Goal: Information Seeking & Learning: Learn about a topic

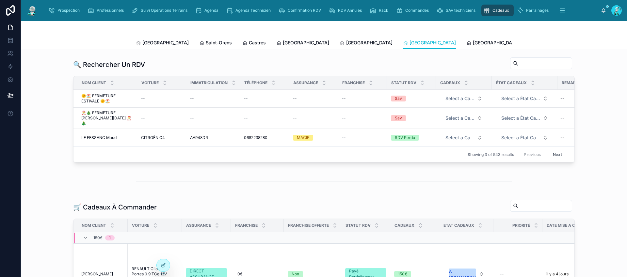
scroll to position [0, 326]
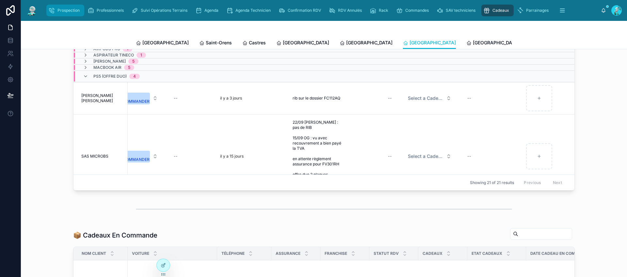
click at [60, 13] on div "Prospection" at bounding box center [65, 10] width 34 height 10
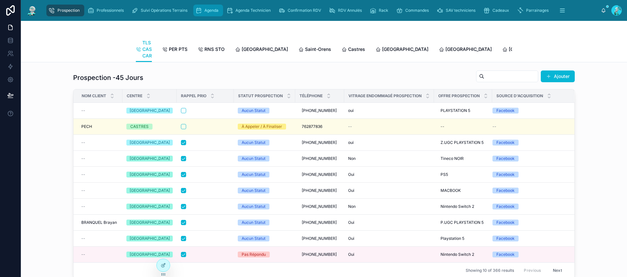
click at [216, 7] on div "Agenda" at bounding box center [208, 10] width 26 height 10
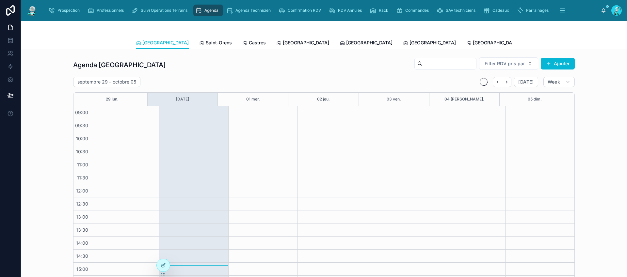
scroll to position [54, 0]
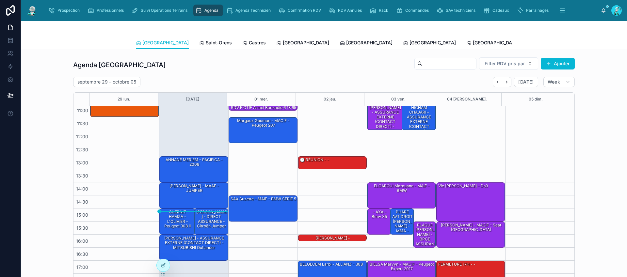
click at [591, 41] on span "Tous Centres" at bounding box center [605, 43] width 29 height 7
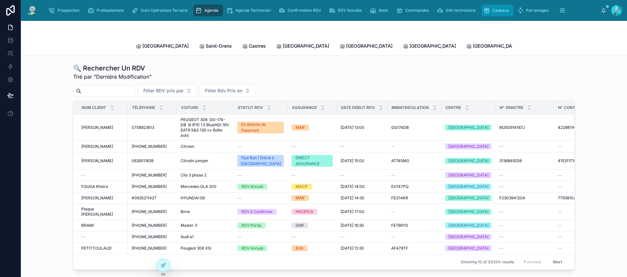
click at [495, 10] on span "Cadeaux" at bounding box center [501, 10] width 17 height 5
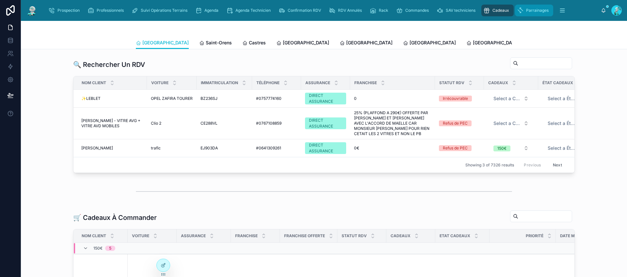
click at [527, 8] on span "Parrainages" at bounding box center [537, 10] width 23 height 5
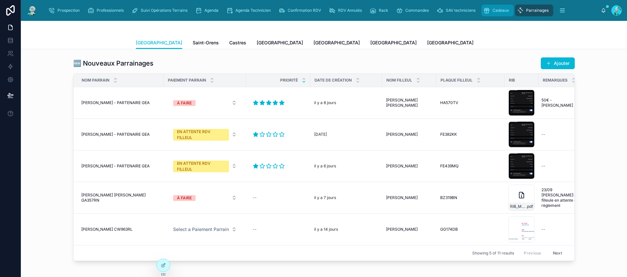
click at [503, 10] on span "Cadeaux" at bounding box center [501, 10] width 17 height 5
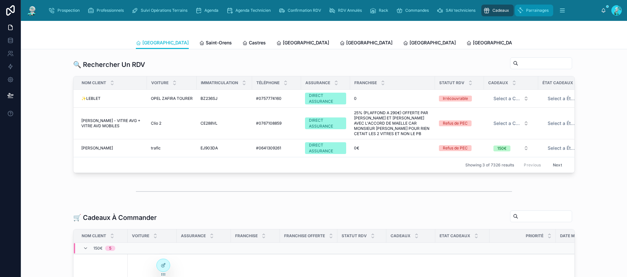
click at [531, 7] on div "Parrainages" at bounding box center [534, 10] width 34 height 10
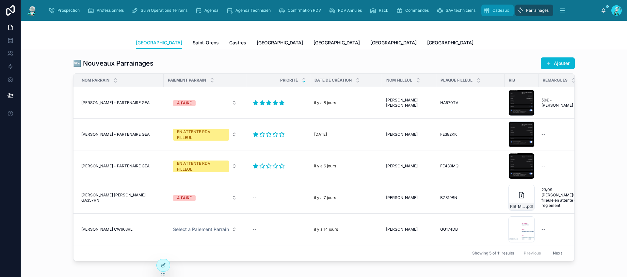
click at [496, 10] on span "Cadeaux" at bounding box center [501, 10] width 17 height 5
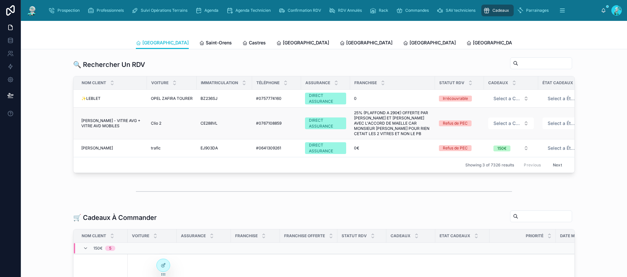
click at [211, 123] on span "CE288VL" at bounding box center [209, 123] width 17 height 5
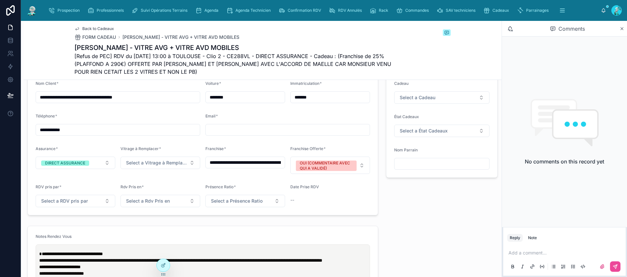
scroll to position [515, 0]
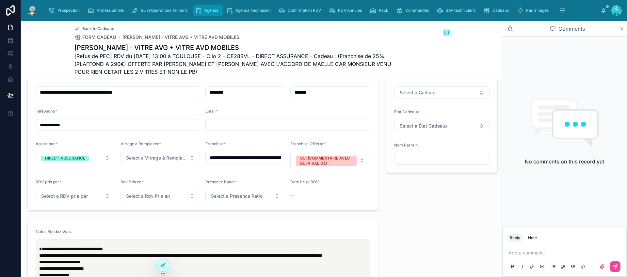
click at [218, 11] on span "Agenda" at bounding box center [211, 10] width 14 height 5
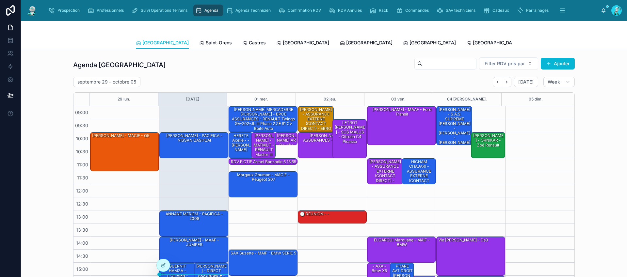
scroll to position [54, 0]
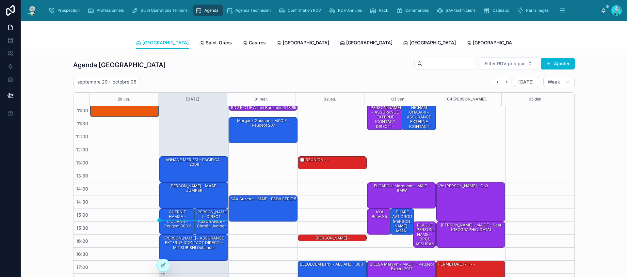
click at [190, 168] on div "ANNANE MERIEM - PACIFICA - 2008" at bounding box center [194, 169] width 67 height 25
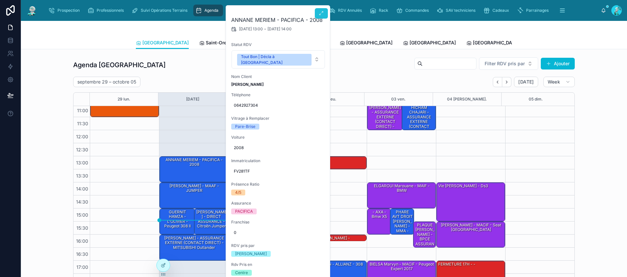
click at [323, 14] on icon at bounding box center [321, 13] width 5 height 5
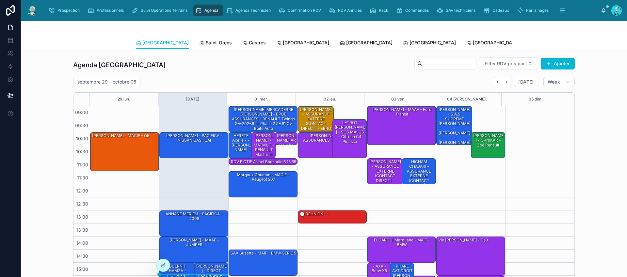
scroll to position [54, 0]
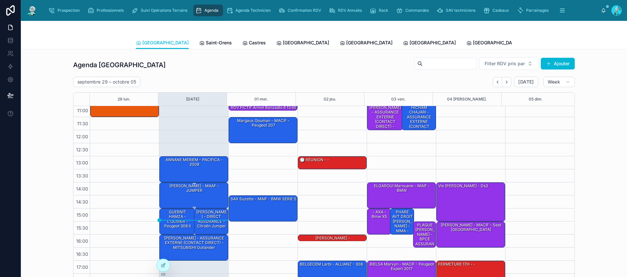
click at [192, 196] on div "[PERSON_NAME] - MAAF - JUMPER" at bounding box center [194, 195] width 67 height 25
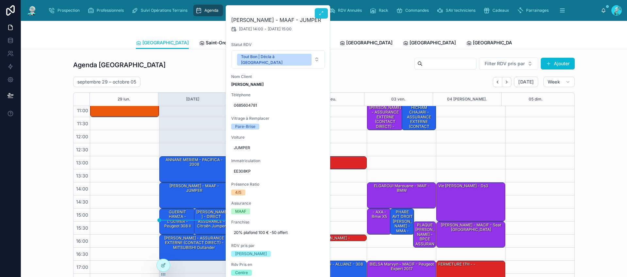
click at [327, 14] on button at bounding box center [321, 13] width 13 height 10
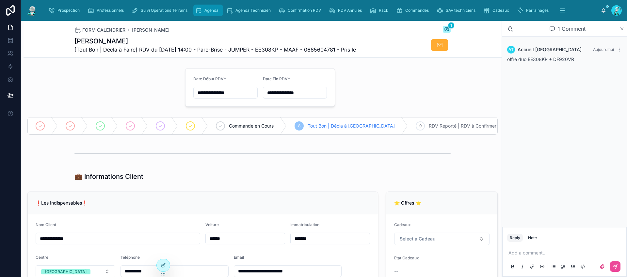
click at [205, 7] on div "Agenda" at bounding box center [208, 10] width 26 height 10
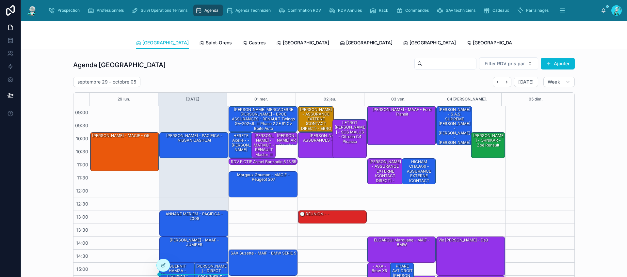
scroll to position [54, 0]
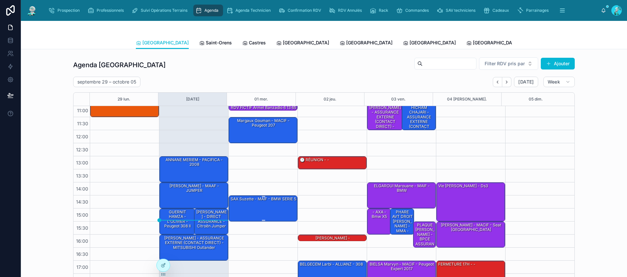
click at [260, 213] on div "SAX Suzette - MAIF - BMW SERIE 5" at bounding box center [263, 208] width 67 height 25
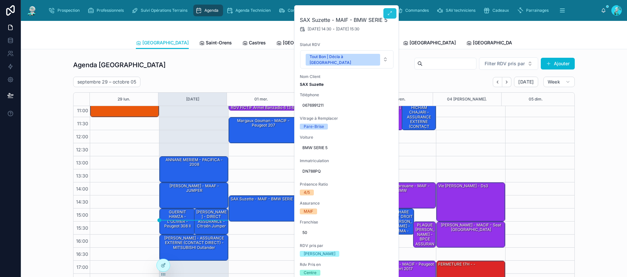
click at [389, 13] on icon at bounding box center [389, 13] width 5 height 5
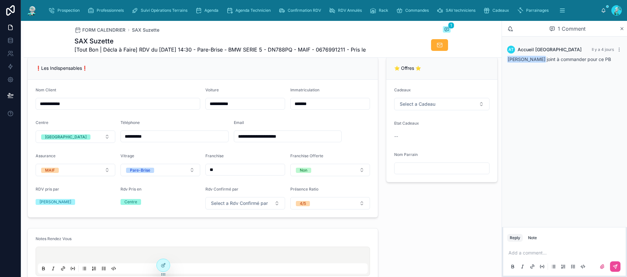
scroll to position [57, 0]
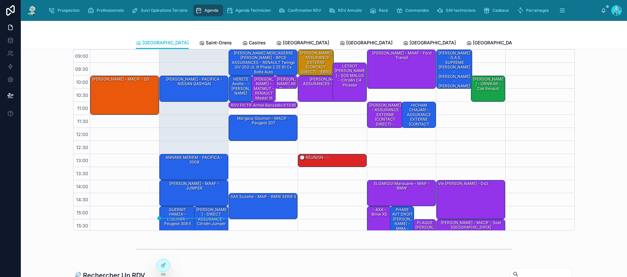
scroll to position [54, 0]
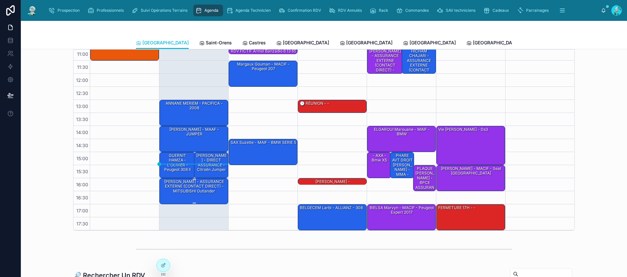
click at [188, 197] on div "[PERSON_NAME] - ASSURANCE EXTERNE (CONTACT DIRECT) - MITSUBISHI Outlander" at bounding box center [194, 191] width 67 height 25
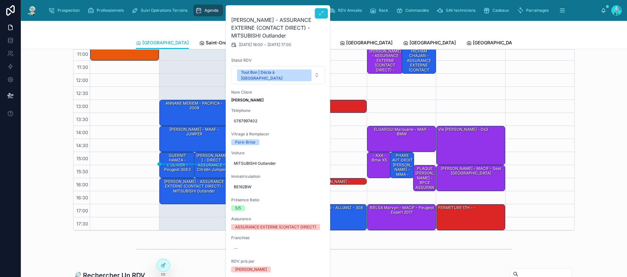
click at [320, 18] on button at bounding box center [321, 13] width 13 height 10
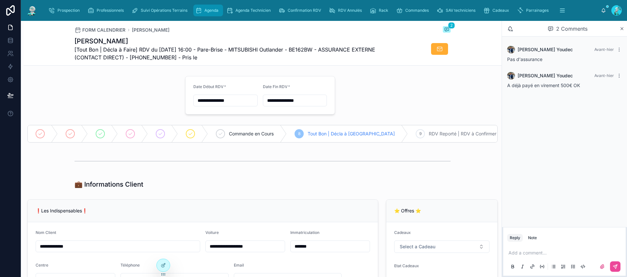
click at [209, 9] on span "Agenda" at bounding box center [211, 10] width 14 height 5
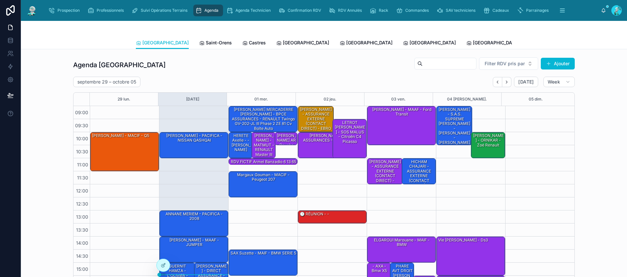
scroll to position [54, 0]
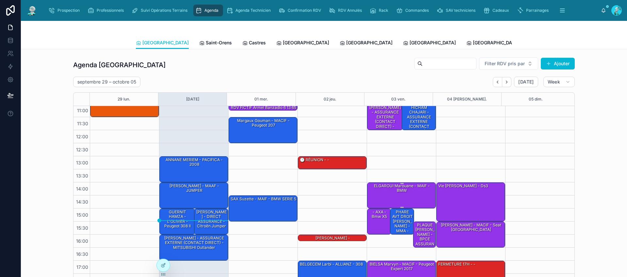
click at [384, 188] on div "ELGAROUI Marouane - MAIF - BMW" at bounding box center [401, 188] width 67 height 11
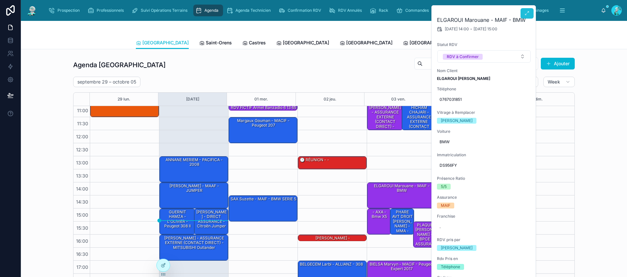
click at [525, 15] on icon at bounding box center [527, 13] width 5 height 5
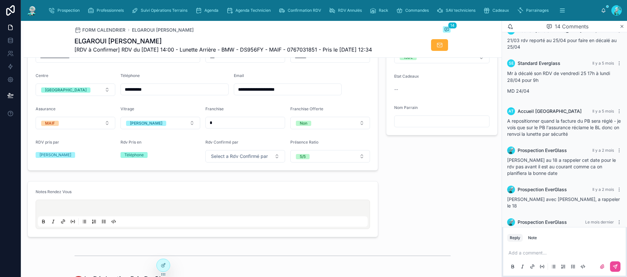
scroll to position [99, 0]
click at [212, 9] on span "Agenda" at bounding box center [211, 10] width 14 height 5
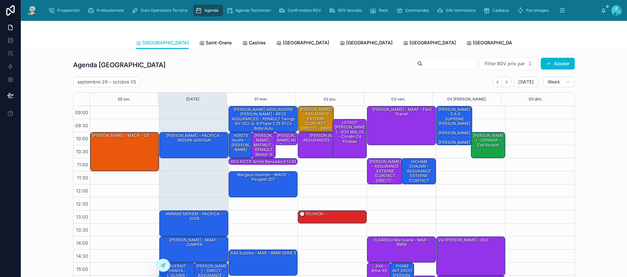
scroll to position [54, 0]
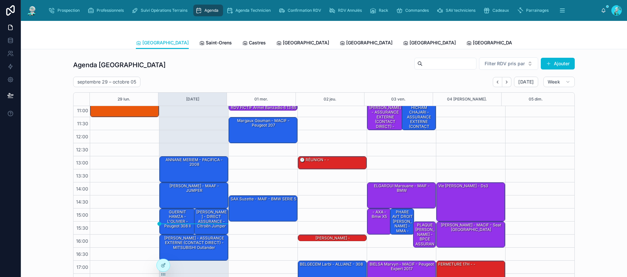
click at [591, 44] on span "Tous Centres" at bounding box center [605, 43] width 29 height 7
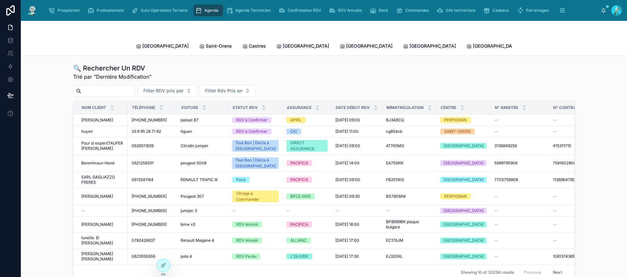
click at [104, 87] on input "text" at bounding box center [108, 91] width 54 height 9
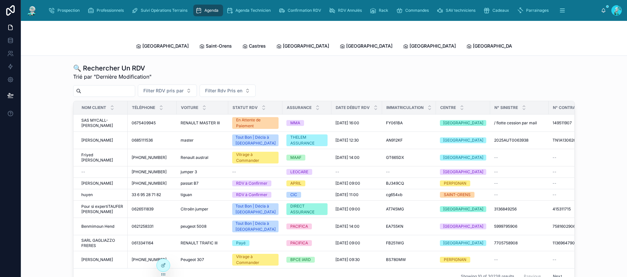
click at [314, 72] on div "🔍 Rechercher Un RDV Trié par "Dernière Modification"" at bounding box center [324, 72] width 502 height 17
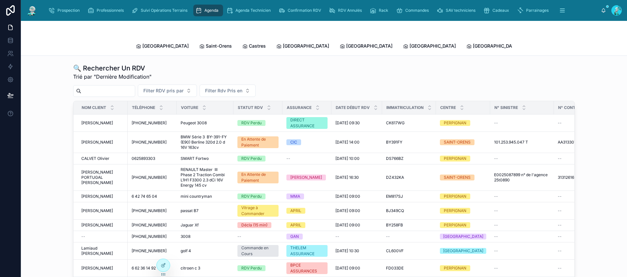
click at [113, 87] on input "text" at bounding box center [108, 91] width 54 height 9
paste input "*******"
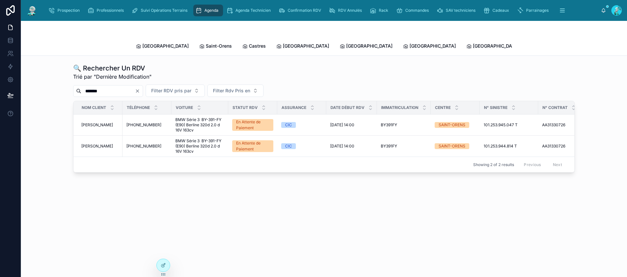
drag, startPoint x: 109, startPoint y: 82, endPoint x: 71, endPoint y: 83, distance: 38.6
click at [71, 83] on div "🔍 Rechercher Un RDV Trié par "Dernière Modification" ******* Filter RDV pris pa…" at bounding box center [324, 118] width 596 height 114
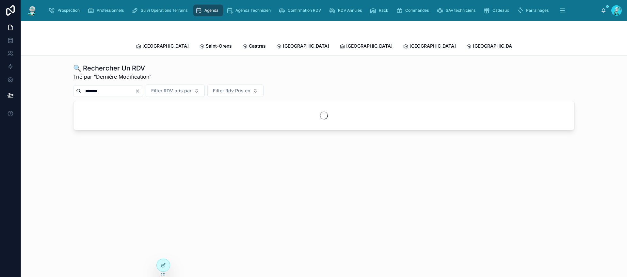
type input "*******"
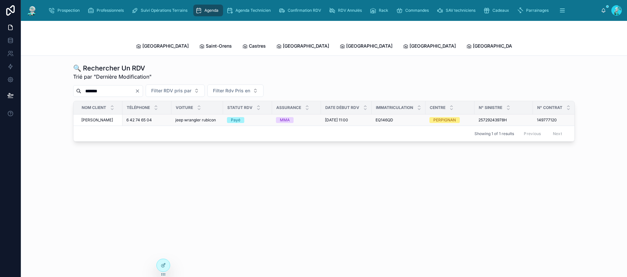
click at [145, 118] on span "6 42 74 65 04" at bounding box center [138, 120] width 25 height 5
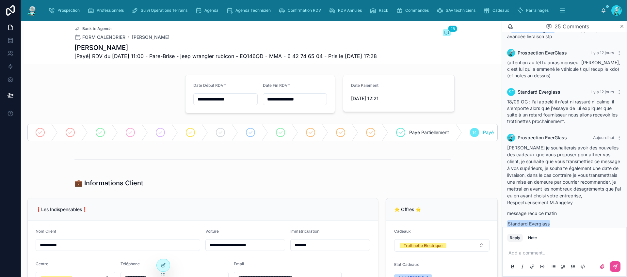
scroll to position [795, 0]
click at [494, 11] on span "Cadeaux" at bounding box center [501, 10] width 17 height 5
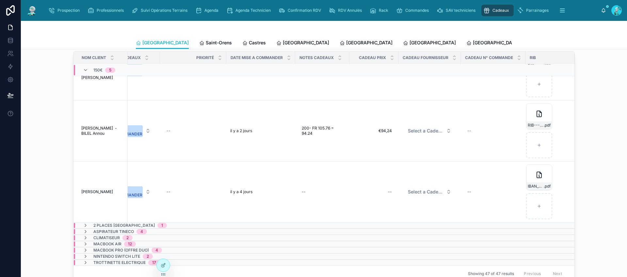
scroll to position [164, 330]
click at [206, 42] on span "Saint-Orens" at bounding box center [219, 43] width 26 height 7
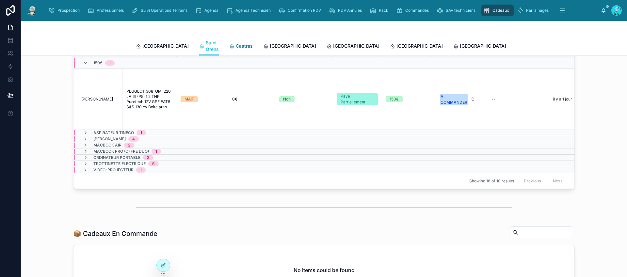
click at [236, 43] on span "Castres" at bounding box center [244, 46] width 17 height 7
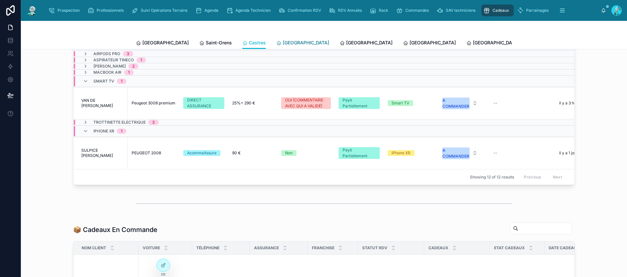
click at [283, 42] on span "[GEOGRAPHIC_DATA]" at bounding box center [306, 43] width 46 height 7
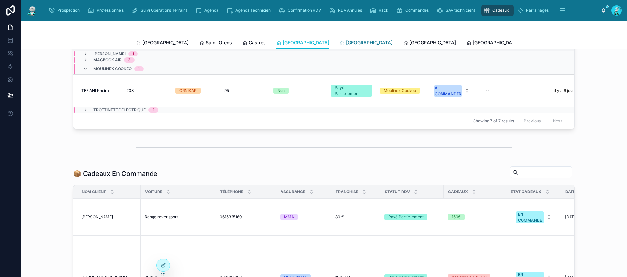
click at [346, 42] on span "[GEOGRAPHIC_DATA]" at bounding box center [369, 43] width 46 height 7
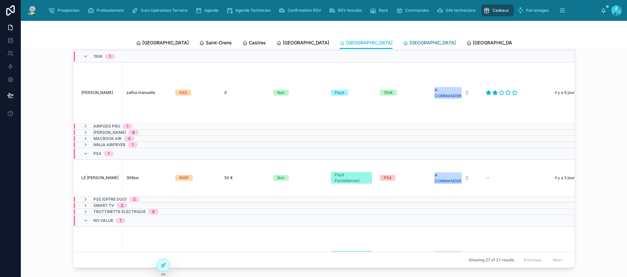
click at [410, 44] on span "[GEOGRAPHIC_DATA]" at bounding box center [433, 43] width 46 height 7
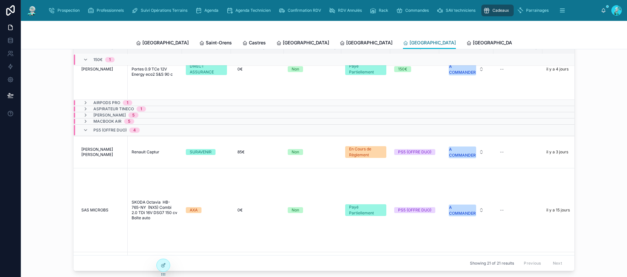
scroll to position [7, 0]
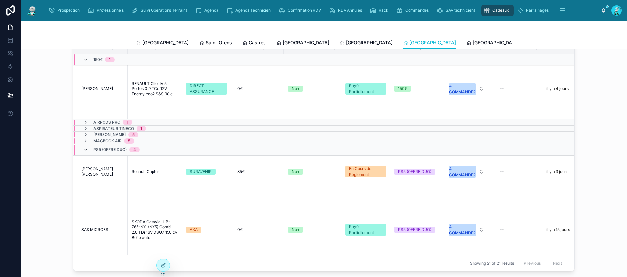
click at [83, 151] on icon at bounding box center [85, 149] width 5 height 5
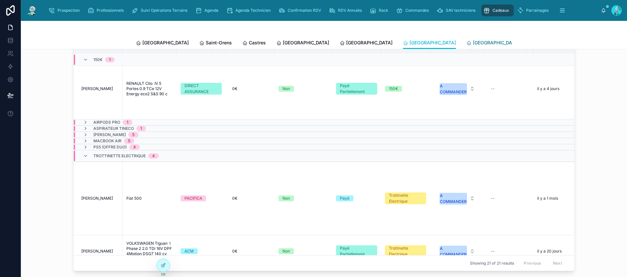
click at [473, 41] on span "[GEOGRAPHIC_DATA]" at bounding box center [496, 43] width 46 height 7
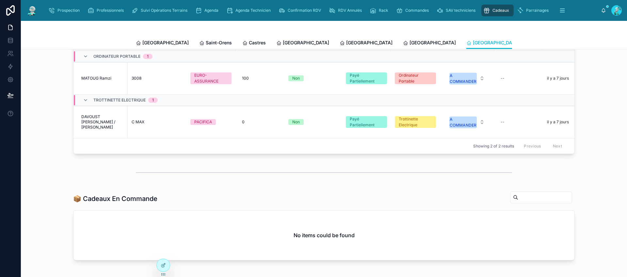
click at [594, 41] on span "Tous Centres" at bounding box center [608, 43] width 29 height 7
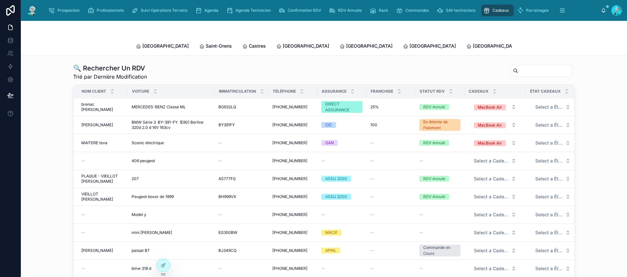
click at [518, 66] on input "text" at bounding box center [545, 70] width 54 height 9
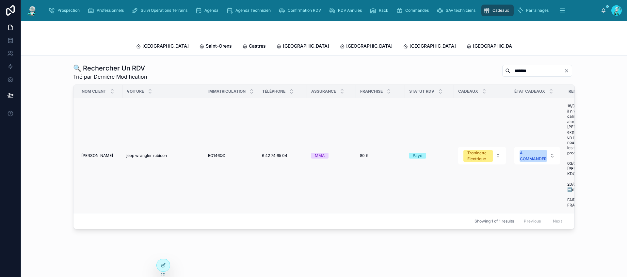
type input "*******"
click at [288, 153] on div "6 42 74 65 04 6 42 74 65 04" at bounding box center [282, 155] width 41 height 5
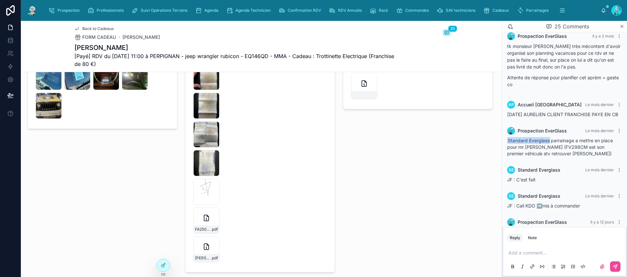
scroll to position [1343, 0]
click at [205, 83] on div "IMG_3809 .jpeg" at bounding box center [206, 77] width 26 height 26
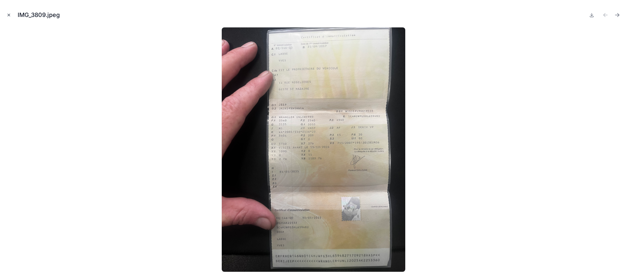
click at [8, 14] on icon "Close modal" at bounding box center [9, 15] width 5 height 5
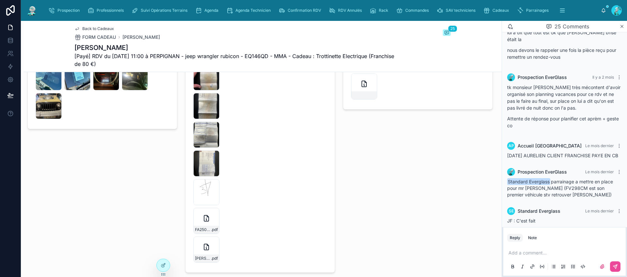
scroll to position [830, 0]
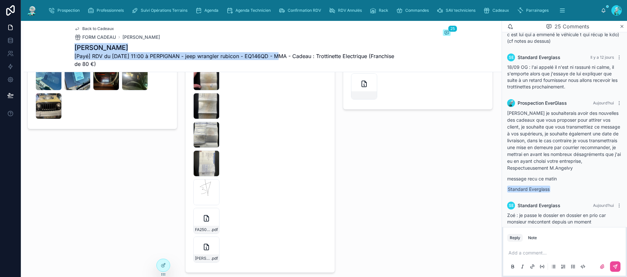
drag, startPoint x: 275, startPoint y: 56, endPoint x: 70, endPoint y: 48, distance: 205.6
click at [70, 48] on div "Back to Cadeaux FORM CADEAU [PERSON_NAME] 25 [PERSON_NAME] [Payé] RDV du [DATE]…" at bounding box center [263, 46] width 478 height 51
copy div "[PERSON_NAME] [Payé] RDV du [DATE] 11:00 à PERPIGNAN - jeep wrangler rubicon - …"
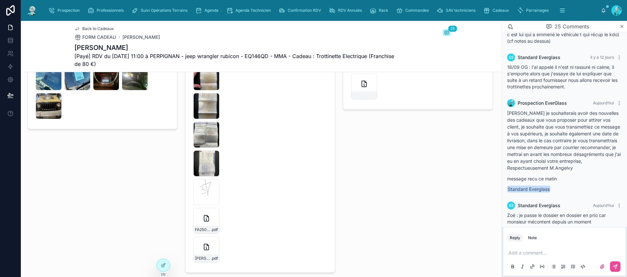
click at [419, 170] on div "Pré-déclaration Bris De Glace Ajouter Photos" at bounding box center [418, 150] width 158 height 252
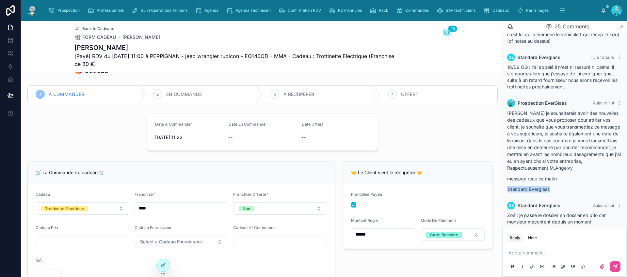
scroll to position [0, 0]
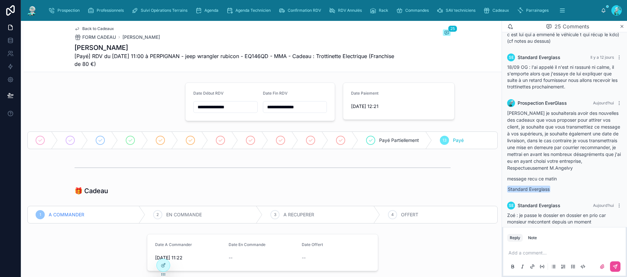
click at [537, 252] on p at bounding box center [566, 253] width 115 height 7
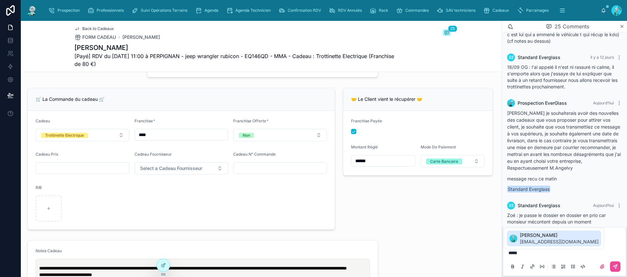
scroll to position [195, 0]
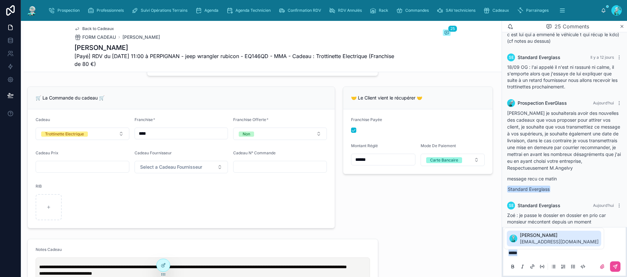
drag, startPoint x: 534, startPoint y: 254, endPoint x: 489, endPoint y: 252, distance: 44.8
click at [489, 252] on div "**********" at bounding box center [324, 149] width 606 height 256
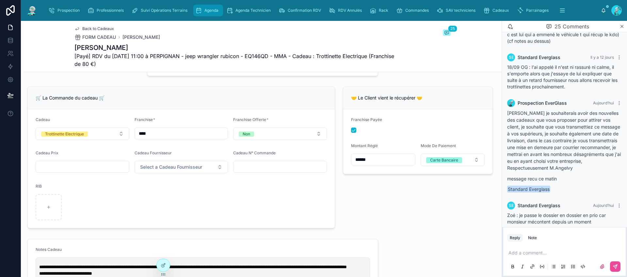
click at [207, 13] on div "Agenda" at bounding box center [208, 10] width 26 height 10
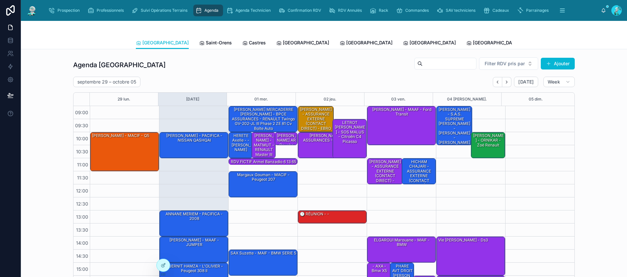
scroll to position [54, 0]
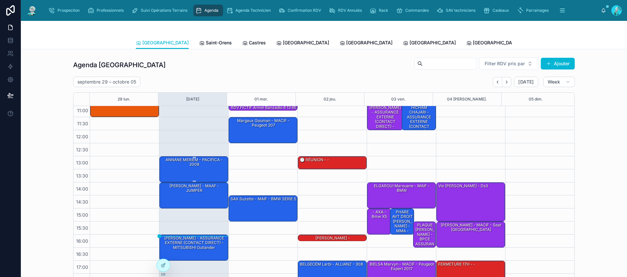
click at [201, 169] on div "ANNANE MERIEM - PACIFICA - 2008" at bounding box center [194, 169] width 67 height 25
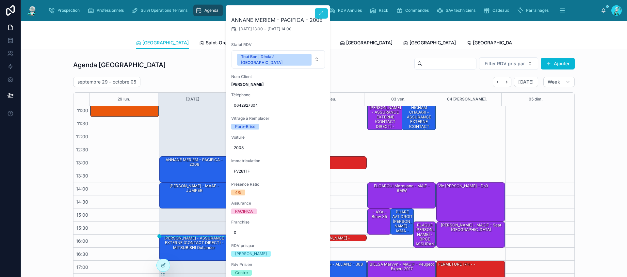
click at [322, 12] on icon at bounding box center [321, 13] width 5 height 5
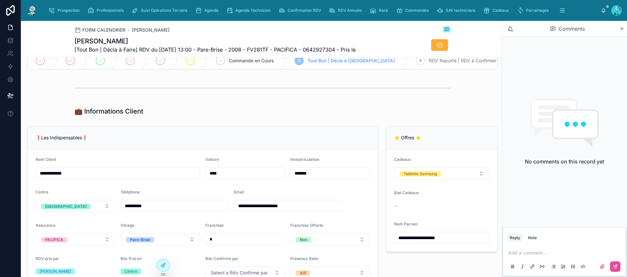
scroll to position [197, 0]
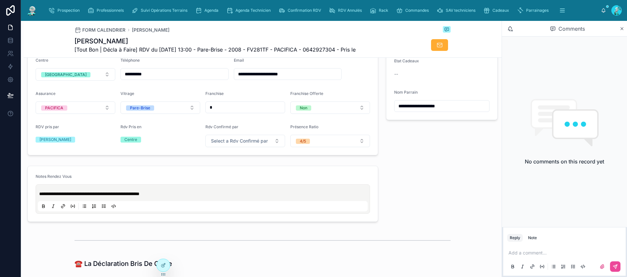
drag, startPoint x: 160, startPoint y: 80, endPoint x: 127, endPoint y: 77, distance: 33.4
click at [127, 77] on input "**********" at bounding box center [174, 74] width 107 height 9
click at [447, 110] on input "**********" at bounding box center [442, 106] width 95 height 9
drag, startPoint x: 446, startPoint y: 110, endPoint x: 427, endPoint y: 111, distance: 19.3
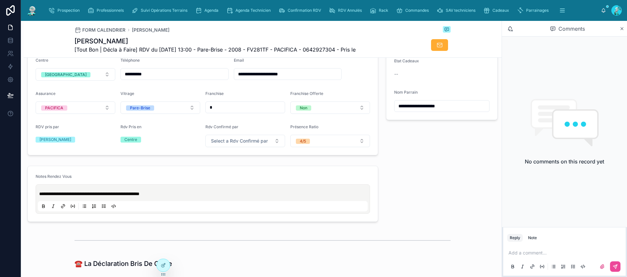
click at [427, 111] on input "**********" at bounding box center [442, 106] width 95 height 9
click at [464, 110] on input "**********" at bounding box center [442, 106] width 95 height 9
type input "**********"
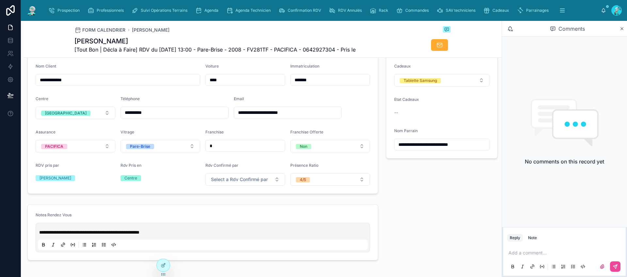
scroll to position [157, 0]
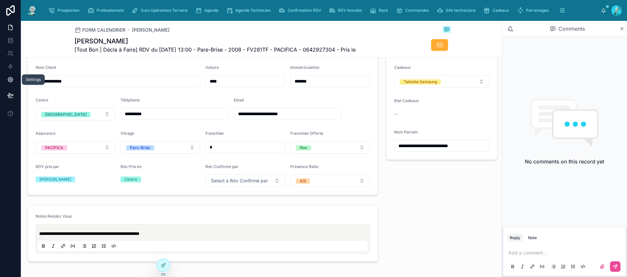
drag, startPoint x: 85, startPoint y: 84, endPoint x: 20, endPoint y: 81, distance: 64.4
click at [20, 81] on div "**********" at bounding box center [313, 138] width 627 height 277
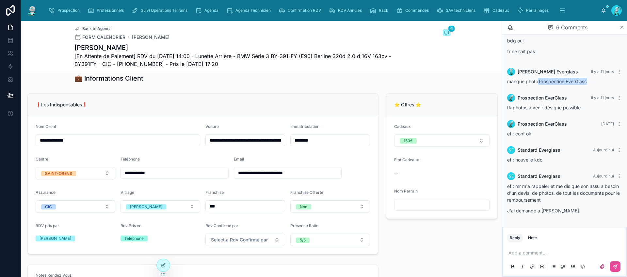
scroll to position [115, 0]
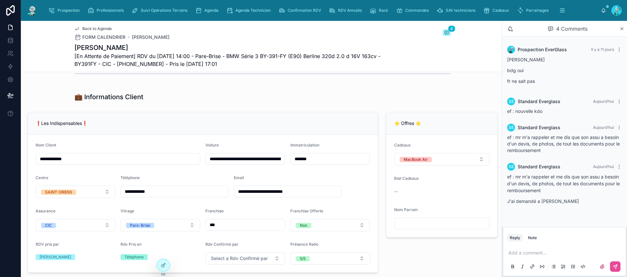
scroll to position [102, 0]
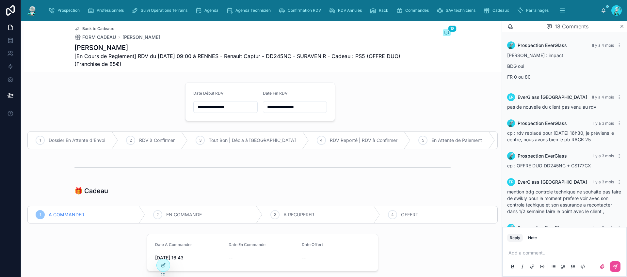
scroll to position [446, 0]
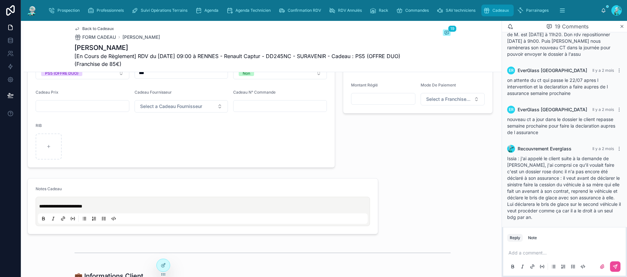
click at [508, 8] on span "Cadeaux" at bounding box center [501, 10] width 17 height 5
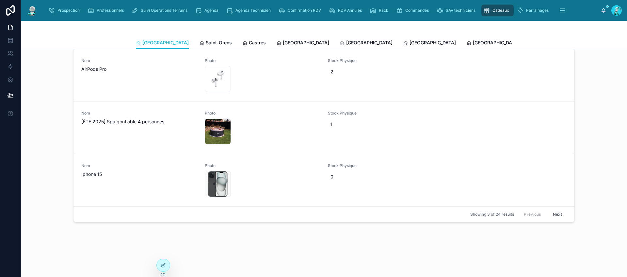
scroll to position [905, 0]
click at [557, 213] on button "Next" at bounding box center [557, 214] width 18 height 10
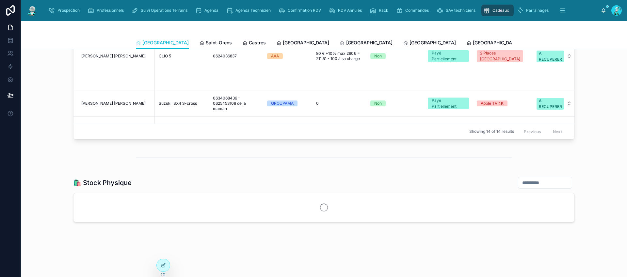
scroll to position [905, 0]
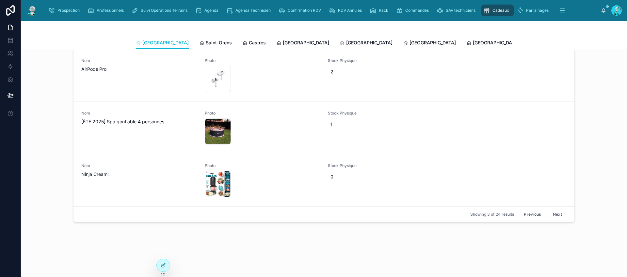
click at [557, 213] on button "Next" at bounding box center [557, 214] width 18 height 10
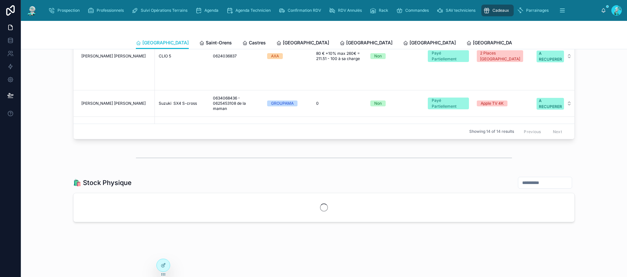
scroll to position [905, 0]
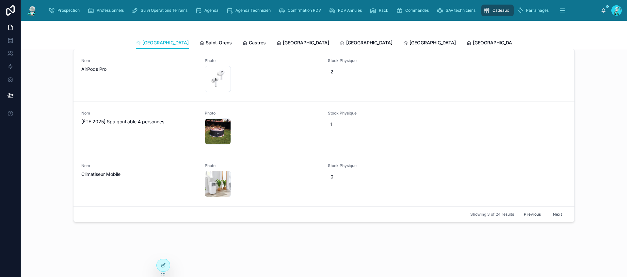
click at [558, 212] on button "Next" at bounding box center [557, 214] width 18 height 10
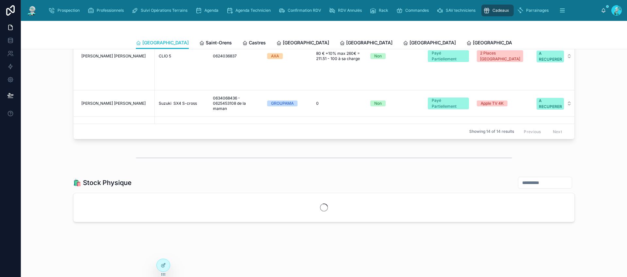
scroll to position [905, 0]
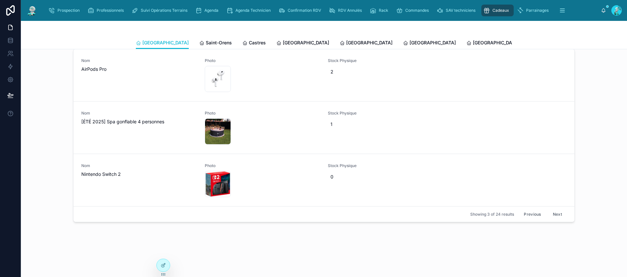
click at [535, 215] on button "Previous" at bounding box center [532, 214] width 26 height 10
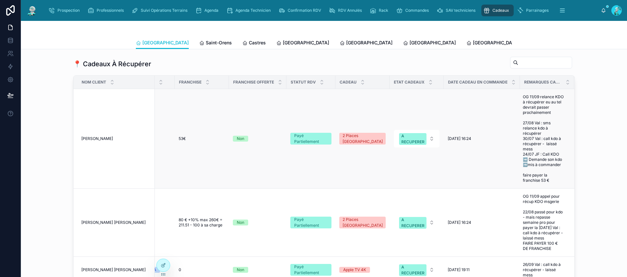
scroll to position [584, 0]
click at [212, 10] on span "Agenda" at bounding box center [211, 10] width 14 height 5
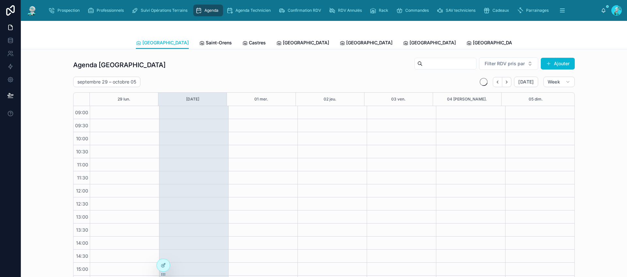
scroll to position [54, 0]
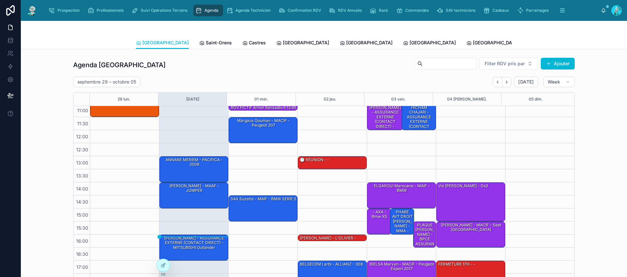
click at [584, 39] on link "Tous Centres" at bounding box center [601, 43] width 35 height 13
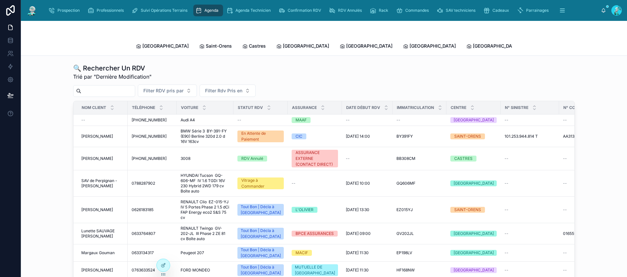
click at [96, 87] on input "text" at bounding box center [108, 91] width 54 height 9
paste input "*******"
type input "*******"
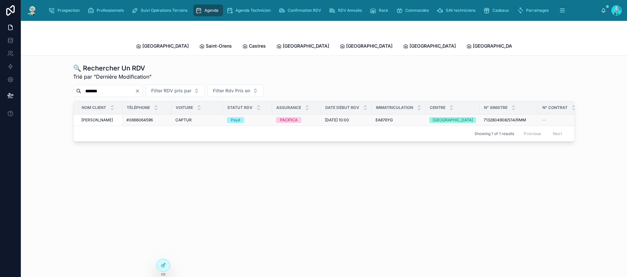
click at [148, 118] on span "#0666064596" at bounding box center [139, 120] width 26 height 5
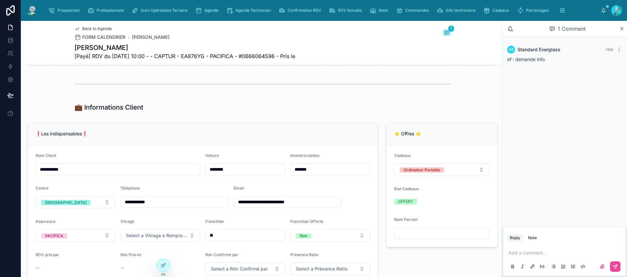
scroll to position [84, 0]
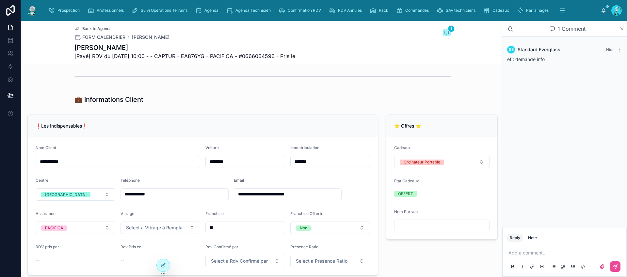
click at [129, 199] on input "**********" at bounding box center [174, 194] width 107 height 9
type input "**********"
click at [382, 179] on div "⭐ Offres ⭐ Cadeaux Ordinateur Portable Etat Cadeaux OFFERT Nom Parrain" at bounding box center [442, 195] width 120 height 166
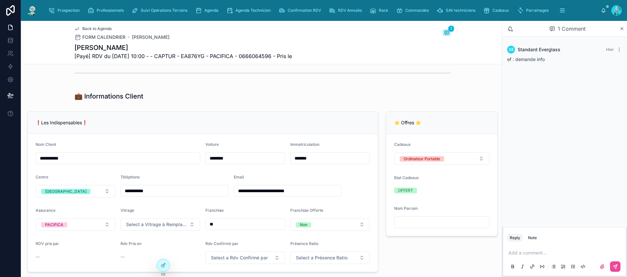
scroll to position [86, 0]
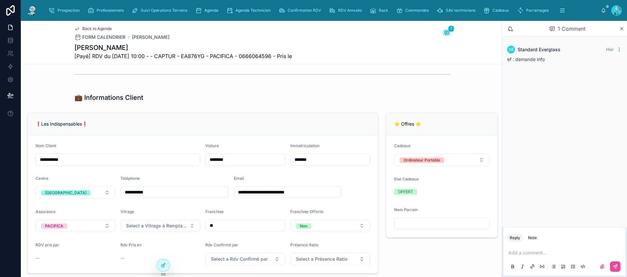
drag, startPoint x: 156, startPoint y: 197, endPoint x: 116, endPoint y: 191, distance: 40.7
click at [116, 191] on form "**********" at bounding box center [203, 205] width 350 height 138
click at [464, 105] on div "💼 Informations Client" at bounding box center [263, 97] width 478 height 14
click at [462, 85] on div at bounding box center [263, 75] width 478 height 22
click at [214, 8] on span "Agenda" at bounding box center [211, 10] width 14 height 5
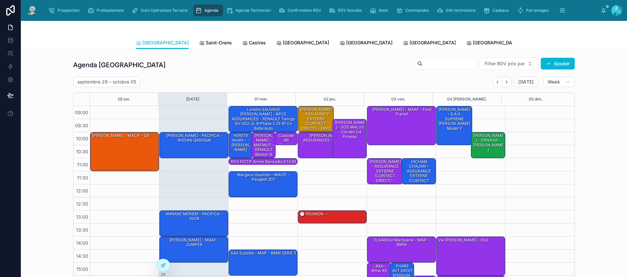
scroll to position [54, 0]
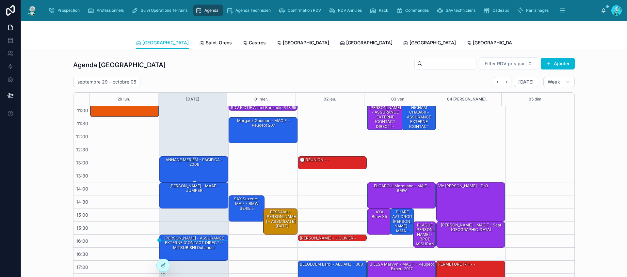
click at [202, 168] on div "ANNANE MERIEM - PACIFICA - 2008" at bounding box center [194, 169] width 67 height 25
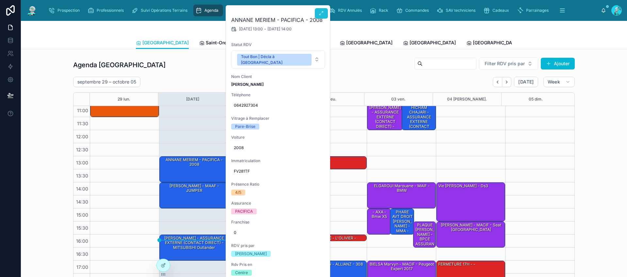
click at [321, 14] on icon at bounding box center [321, 13] width 5 height 5
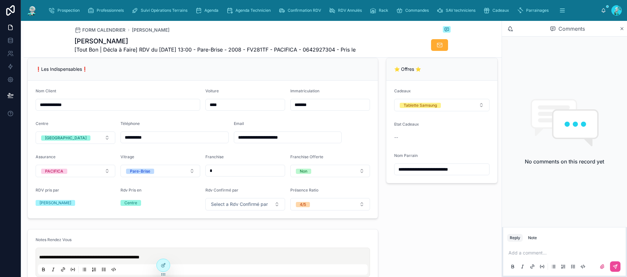
scroll to position [152, 0]
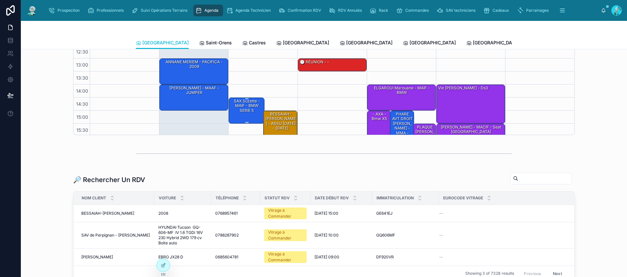
click at [242, 104] on div "SAX Suzette - MAIF - BMW SERIE 5" at bounding box center [247, 105] width 34 height 15
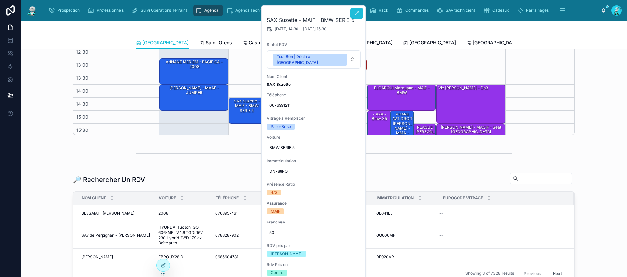
click at [359, 11] on icon at bounding box center [356, 13] width 5 height 5
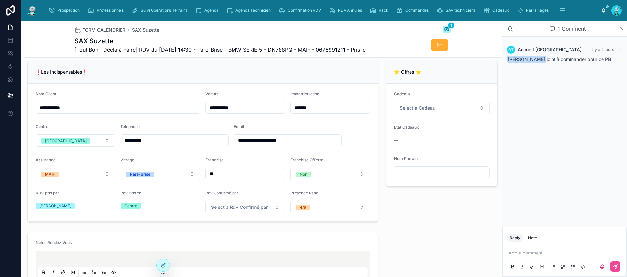
scroll to position [158, 0]
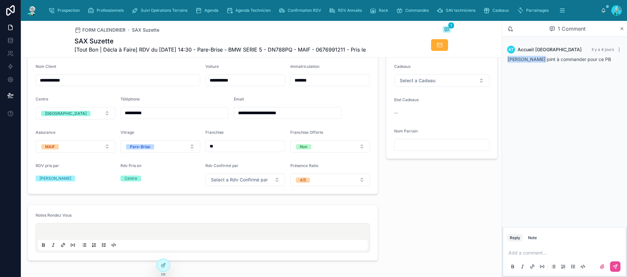
drag, startPoint x: 152, startPoint y: 118, endPoint x: 123, endPoint y: 117, distance: 29.1
click at [123, 117] on input "**********" at bounding box center [174, 112] width 107 height 9
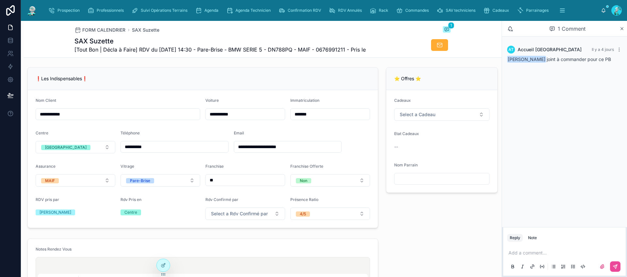
scroll to position [123, 0]
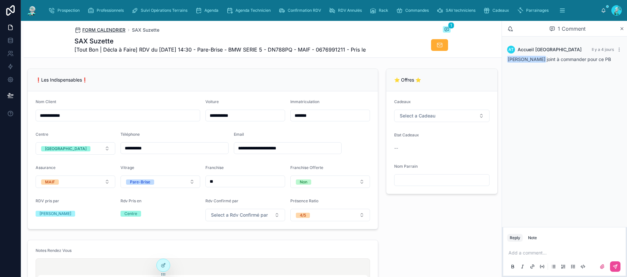
click at [100, 29] on span "FORM CALENDRIER" at bounding box center [103, 30] width 43 height 7
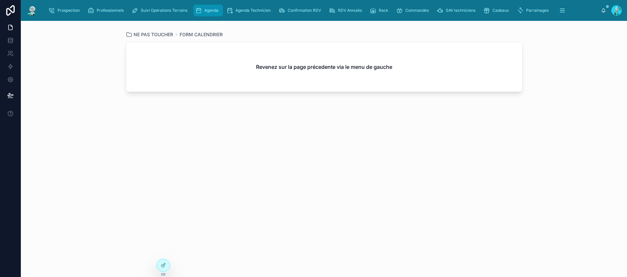
click at [217, 13] on div "Agenda" at bounding box center [208, 10] width 26 height 10
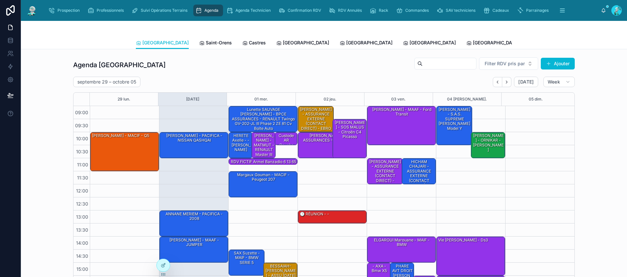
scroll to position [54, 0]
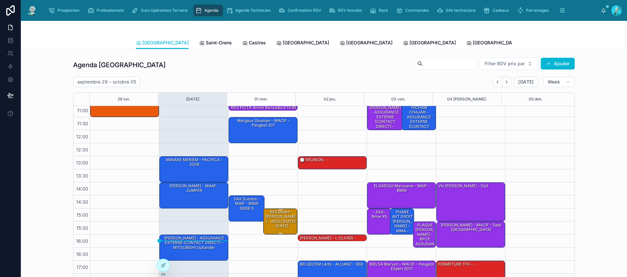
click at [272, 224] on div "BESSAIAH-SCHMIT Alice - ASSU 2000 - 2008" at bounding box center [281, 219] width 33 height 20
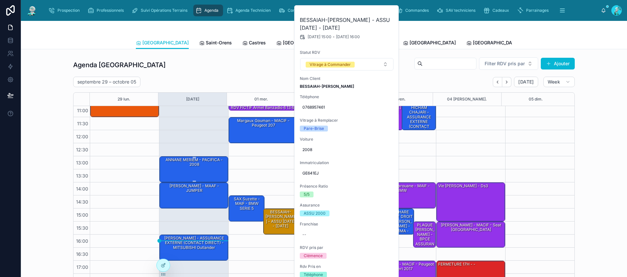
click at [179, 163] on div "ANNANE MERIEM - PACIFICA - 2008" at bounding box center [194, 162] width 67 height 11
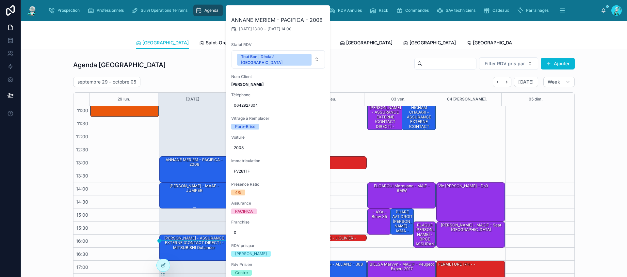
click at [182, 196] on div "[PERSON_NAME] - MAAF - JUMPER" at bounding box center [194, 195] width 67 height 25
click at [171, 220] on div "10:00 – 11:00 CLAVEL Nathalie - PACIFICA - NISSAN QASHQAI 13:00 – 14:00 ANNANE …" at bounding box center [193, 169] width 69 height 235
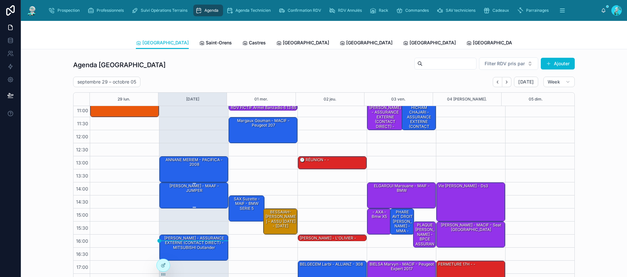
click at [191, 194] on div "[PERSON_NAME] - MAAF - JUMPER" at bounding box center [194, 195] width 67 height 25
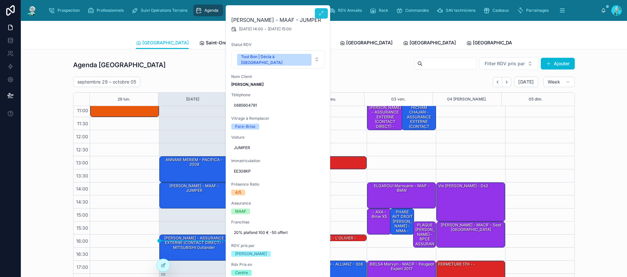
click at [320, 13] on icon at bounding box center [321, 13] width 5 height 5
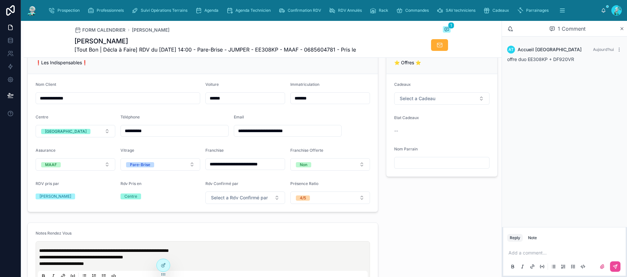
scroll to position [142, 0]
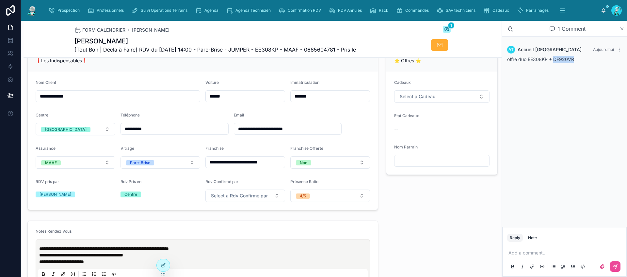
drag, startPoint x: 575, startPoint y: 60, endPoint x: 554, endPoint y: 59, distance: 20.9
click at [554, 59] on div "offre duo EE308KP + DF920VR" at bounding box center [564, 59] width 115 height 7
copy span "DF920VR"
click at [216, 7] on div "Agenda" at bounding box center [208, 10] width 26 height 10
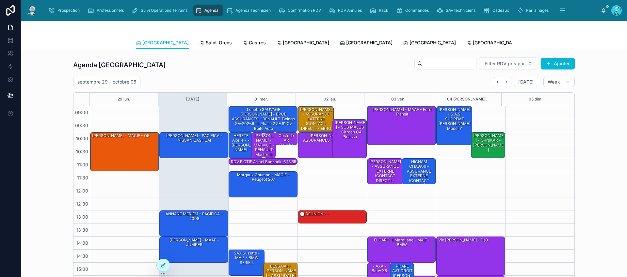
click at [264, 140] on div "[PERSON_NAME] - MATMUT - RENAULT Master III Phase 3 Traction Fourgon L2H2 3.3T …" at bounding box center [264, 164] width 22 height 62
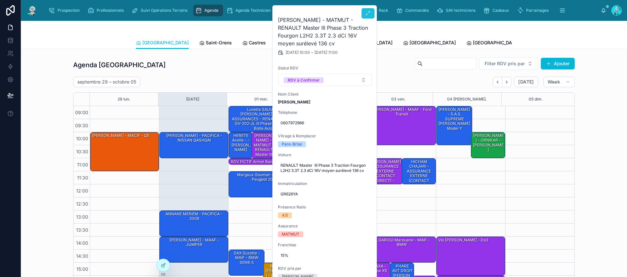
click at [369, 11] on icon at bounding box center [367, 13] width 5 height 5
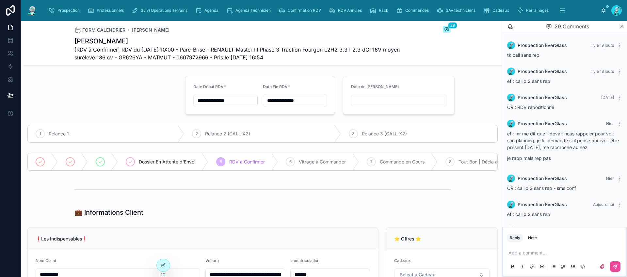
scroll to position [796, 0]
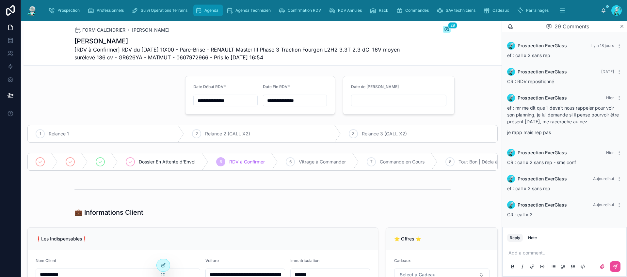
click at [203, 10] on div "Agenda" at bounding box center [208, 10] width 26 height 10
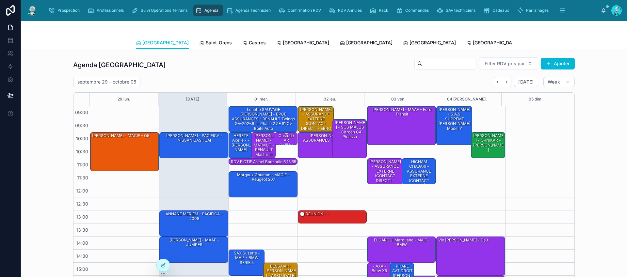
click at [277, 135] on div "[PERSON_NAME] AR Gauche HERETE Axelle - - [PERSON_NAME]" at bounding box center [286, 150] width 21 height 34
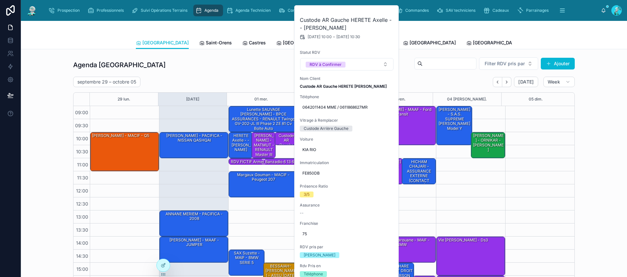
click at [264, 160] on div "RDV FICTIF Armel Banzadio 6 13 65 08 00 - - 308" at bounding box center [263, 164] width 67 height 11
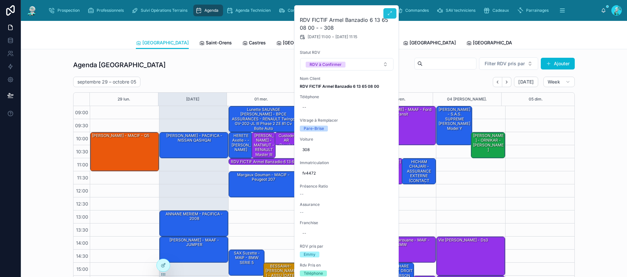
click at [392, 13] on icon at bounding box center [389, 13] width 5 height 5
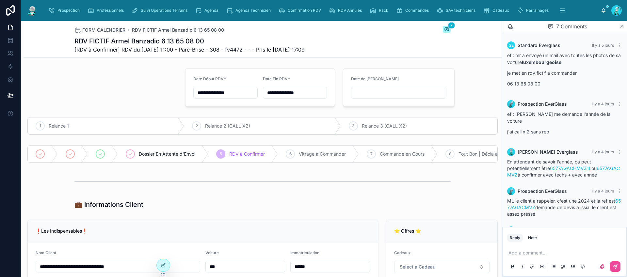
scroll to position [187, 0]
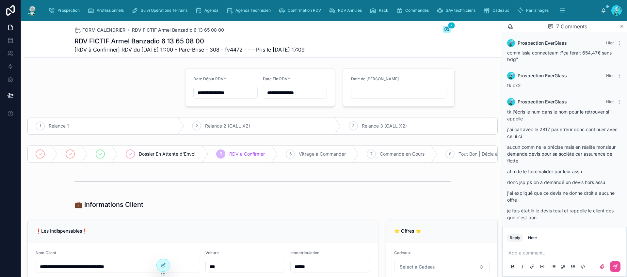
click at [524, 255] on p at bounding box center [566, 253] width 115 height 7
click at [532, 240] on span "callcenter.everglass@gmail.com" at bounding box center [559, 242] width 79 height 7
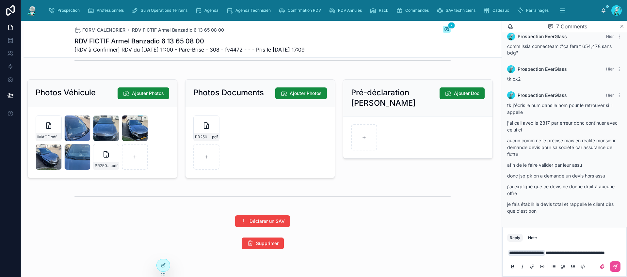
scroll to position [991, 0]
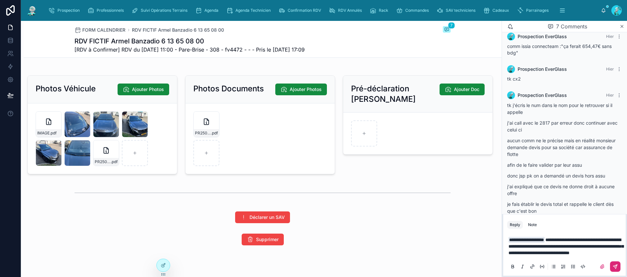
click at [618, 268] on button at bounding box center [615, 267] width 10 height 10
